Goal: Task Accomplishment & Management: Use online tool/utility

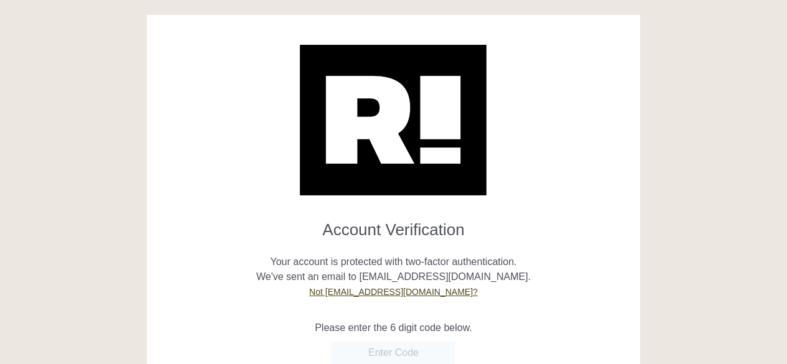
scroll to position [240, 0]
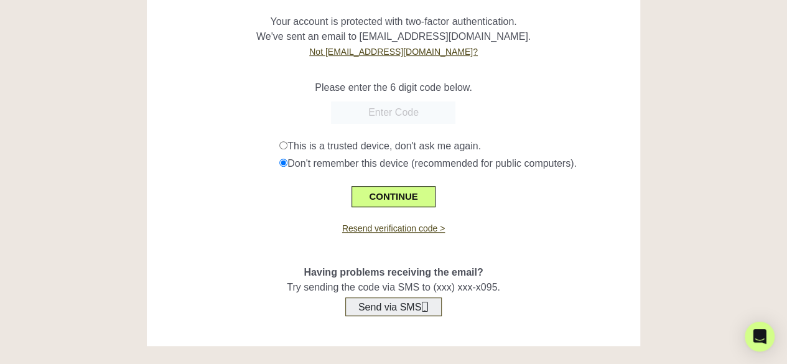
click at [391, 306] on button "Send via SMS" at bounding box center [393, 306] width 96 height 19
click at [376, 101] on form "Account Verification Your account is protected with two-factor authentication. …" at bounding box center [393, 88] width 475 height 237
click at [372, 108] on input "text" at bounding box center [393, 112] width 124 height 22
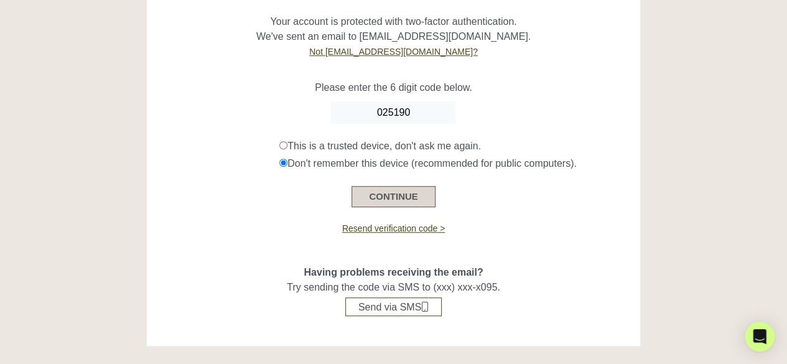
type input "025190"
click at [404, 198] on button "CONTINUE" at bounding box center [393, 196] width 83 height 21
